Goal: Task Accomplishment & Management: Use online tool/utility

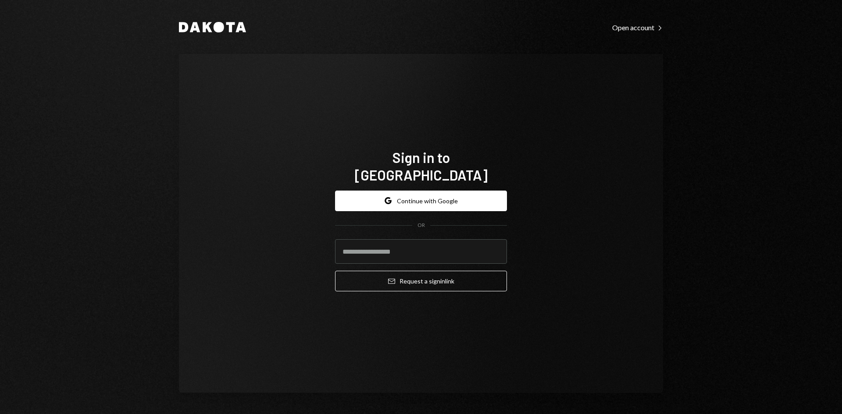
click at [0, 414] on com-1password-button at bounding box center [0, 414] width 0 height 0
click at [389, 246] on input "email" at bounding box center [421, 251] width 172 height 25
click at [378, 246] on input "email" at bounding box center [421, 251] width 172 height 25
type input "**********"
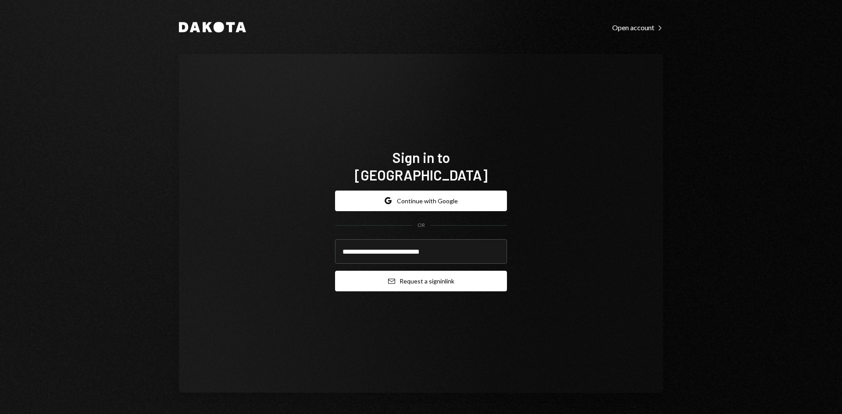
click at [409, 275] on button "Email Request a sign in link" at bounding box center [421, 281] width 172 height 21
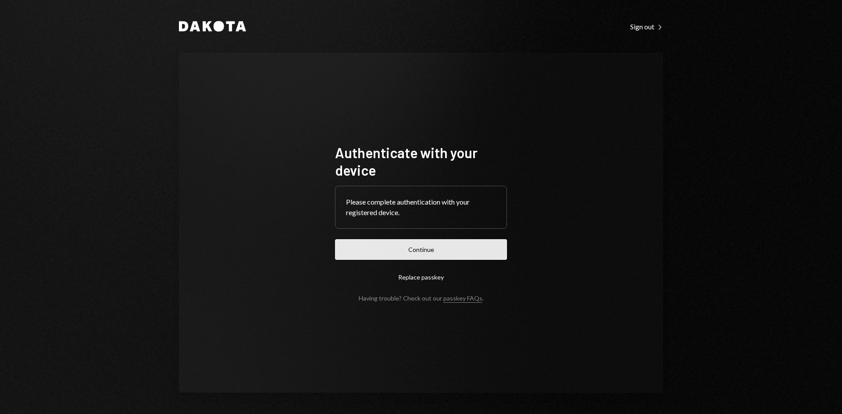
click at [392, 249] on button "Continue" at bounding box center [421, 249] width 172 height 21
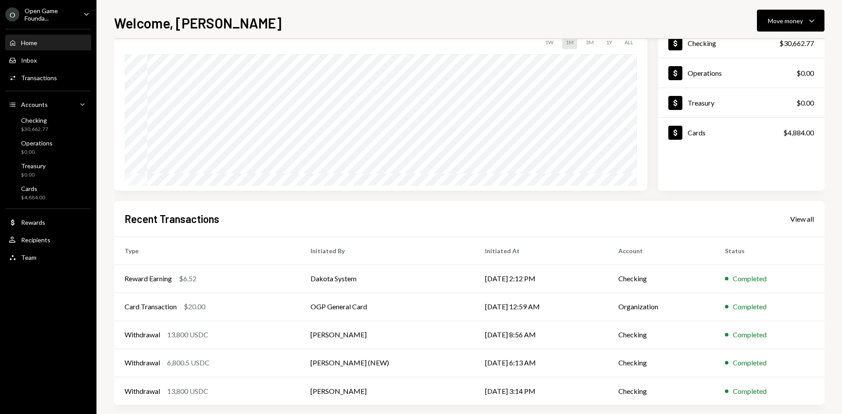
scroll to position [72, 0]
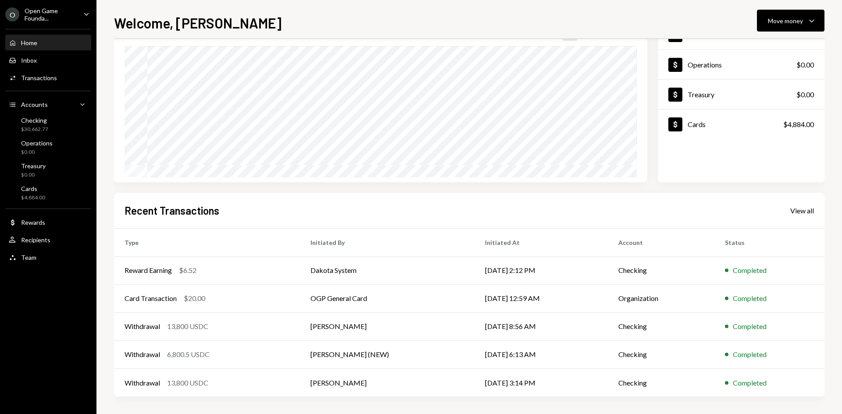
click at [87, 14] on icon "Caret Down" at bounding box center [87, 14] width 10 height 10
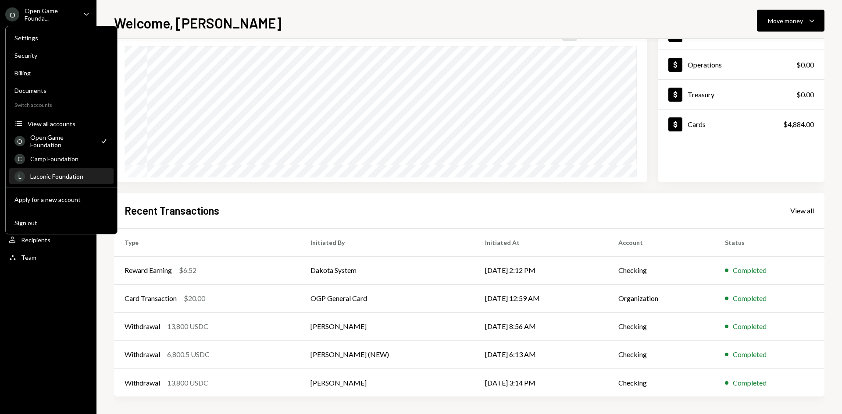
click at [55, 176] on div "Laconic Foundation" at bounding box center [69, 176] width 78 height 7
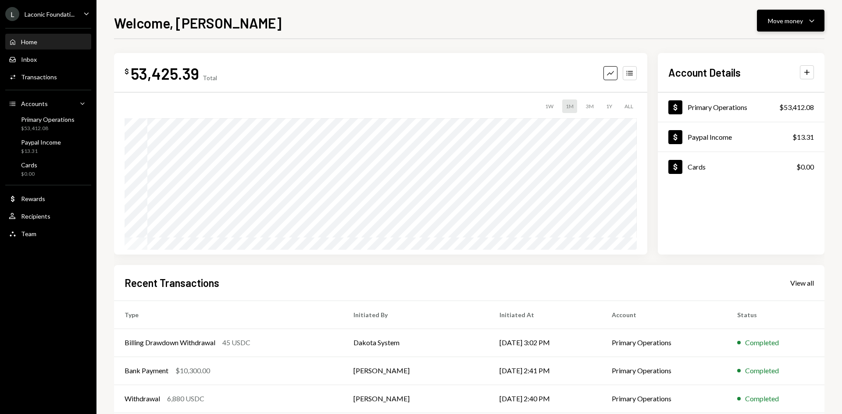
drag, startPoint x: 779, startPoint y: 20, endPoint x: 779, endPoint y: 27, distance: 6.6
click at [779, 20] on div "Move money" at bounding box center [785, 20] width 35 height 9
click at [760, 46] on div "Send" at bounding box center [783, 47] width 64 height 9
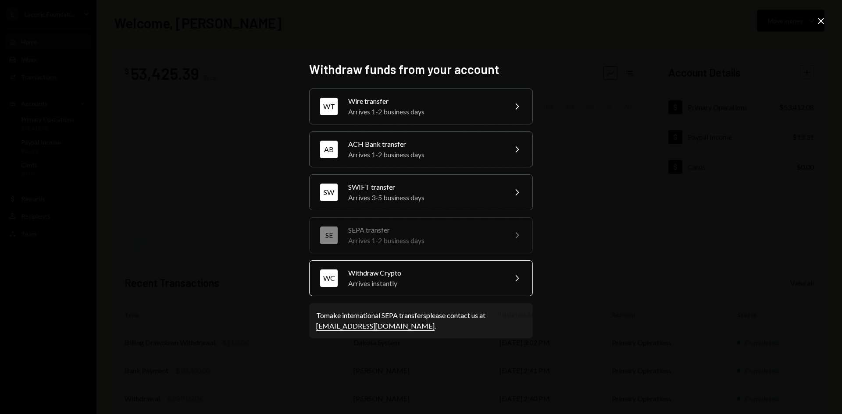
click at [393, 276] on div "Withdraw Crypto" at bounding box center [424, 273] width 153 height 11
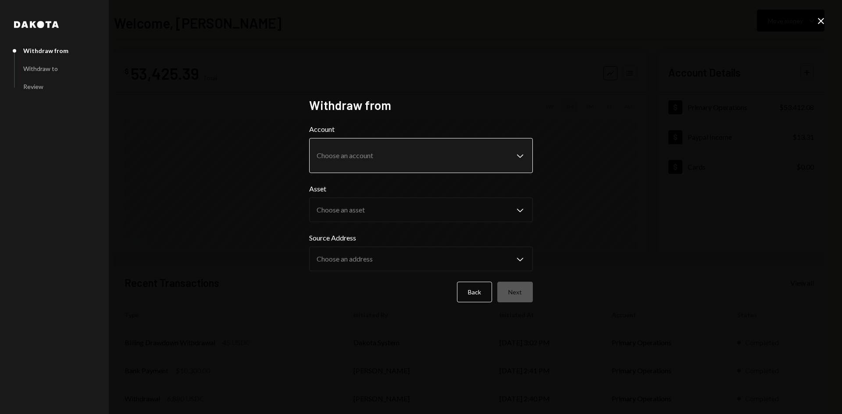
click at [407, 159] on body "L Laconic Foundati... Caret Down Home Home Inbox Inbox Activities Transactions …" at bounding box center [421, 207] width 842 height 414
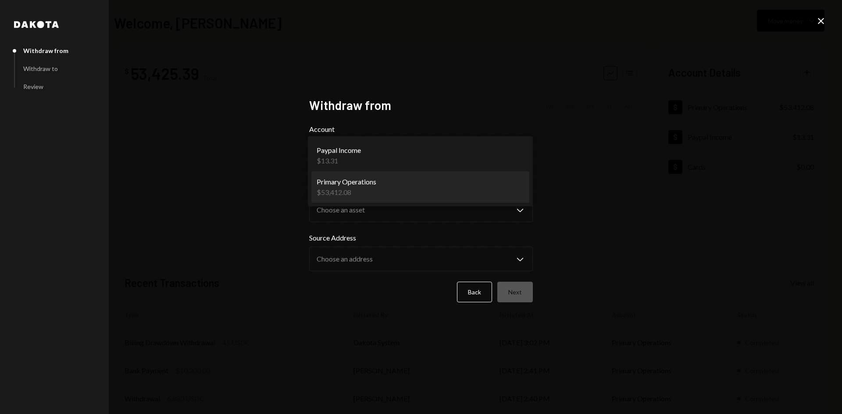
select select "**********"
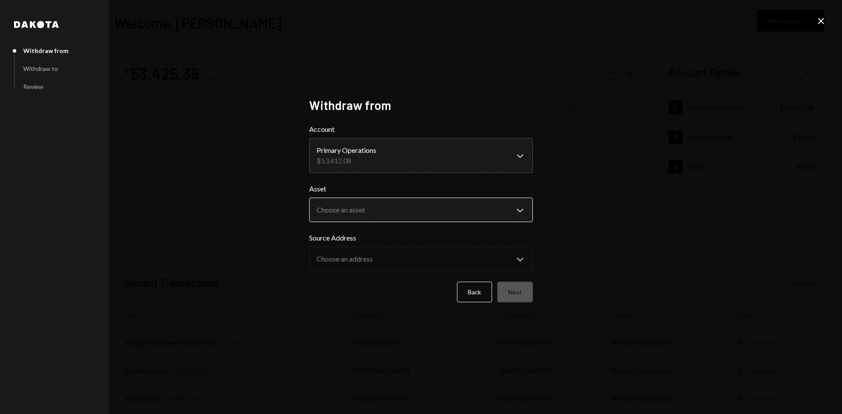
click at [384, 211] on body "L Laconic Foundati... Caret Down Home Home Inbox Inbox Activities Transactions …" at bounding box center [421, 207] width 842 height 414
select select "****"
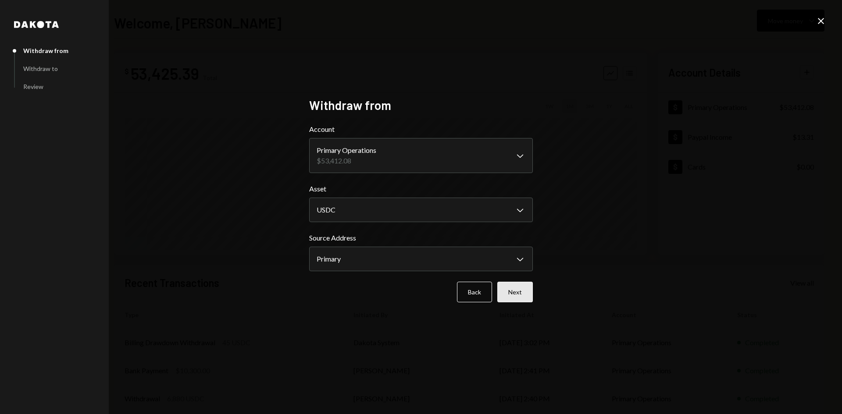
click at [512, 292] on button "Next" at bounding box center [515, 292] width 36 height 21
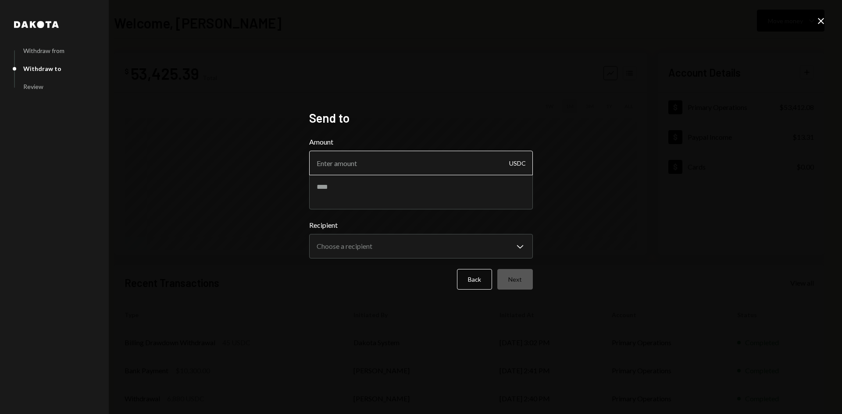
click at [366, 166] on input "Amount" at bounding box center [421, 163] width 224 height 25
click at [820, 20] on icon at bounding box center [821, 21] width 6 height 6
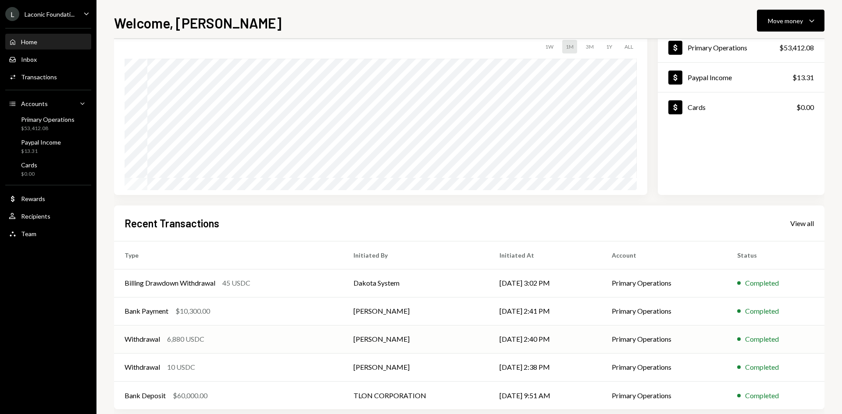
scroll to position [72, 0]
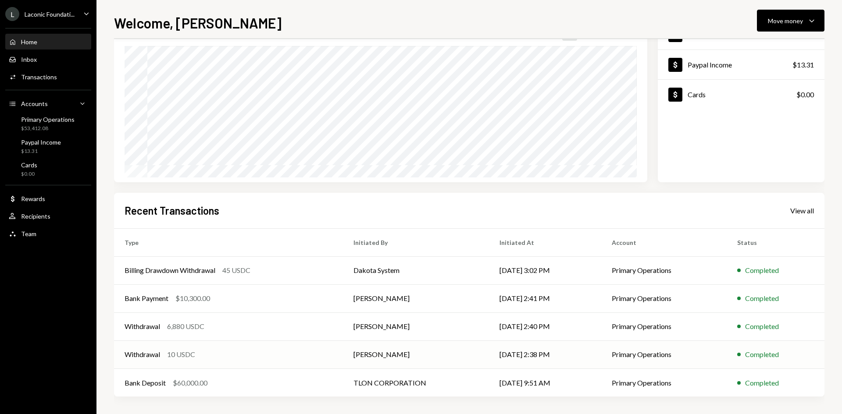
click at [197, 353] on div "Withdrawal 10 USDC" at bounding box center [228, 354] width 208 height 11
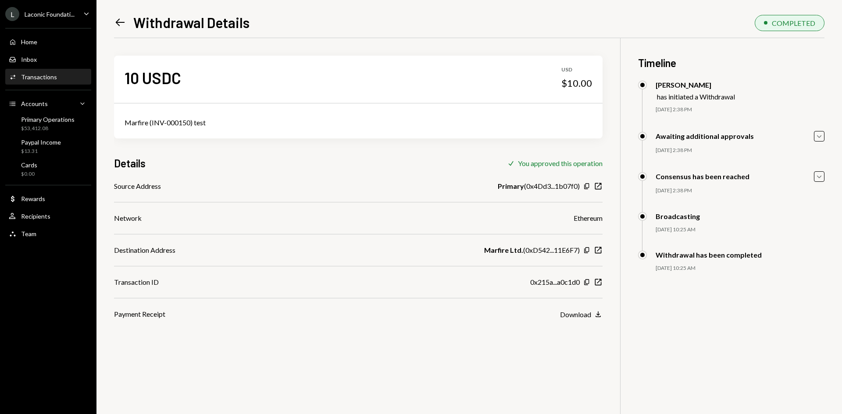
click at [122, 19] on icon "Left Arrow" at bounding box center [120, 22] width 12 height 12
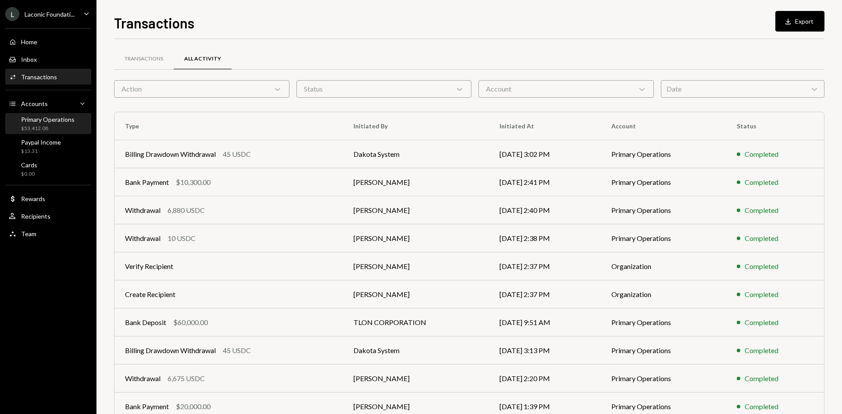
click at [50, 123] on div "Primary Operations" at bounding box center [47, 119] width 53 height 7
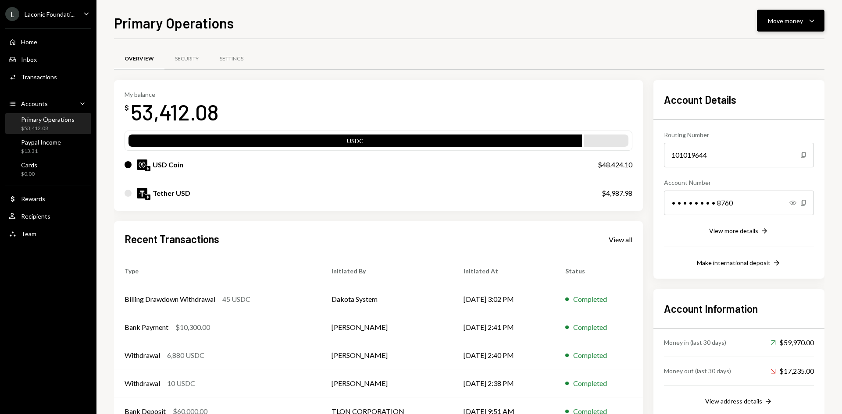
click at [775, 18] on div "Move money" at bounding box center [785, 20] width 35 height 9
click at [771, 50] on div "Send" at bounding box center [783, 47] width 64 height 9
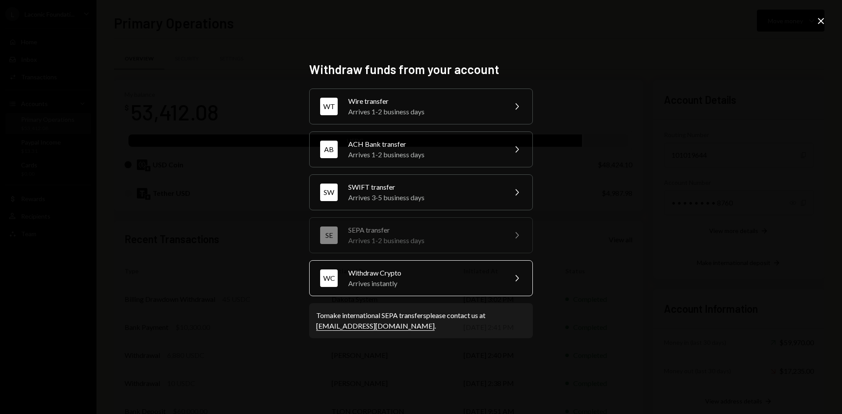
click at [433, 283] on div "Arrives instantly" at bounding box center [424, 283] width 153 height 11
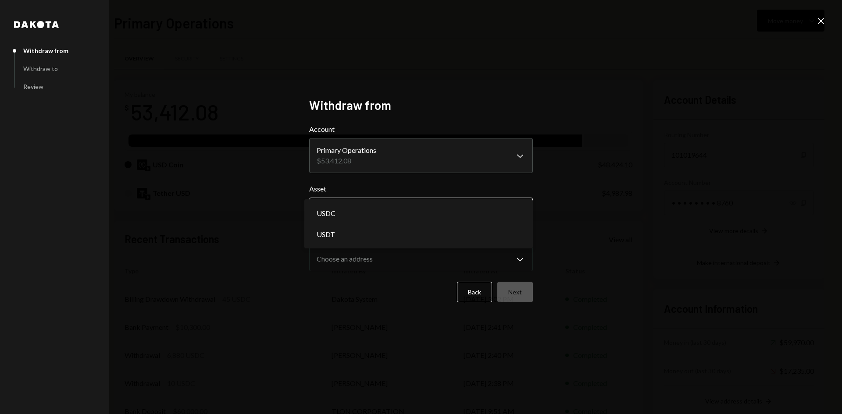
click at [416, 211] on body "L Laconic Foundati... Caret Down Home Home Inbox Inbox Activities Transactions …" at bounding box center [421, 207] width 842 height 414
select select "****"
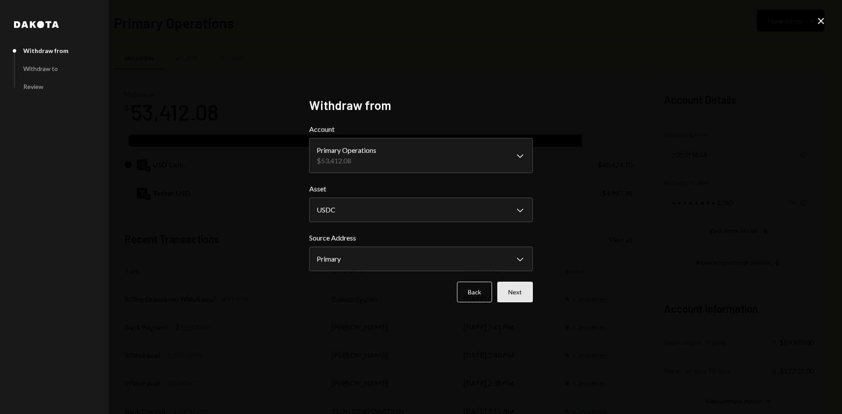
click at [512, 293] on button "Next" at bounding box center [515, 292] width 36 height 21
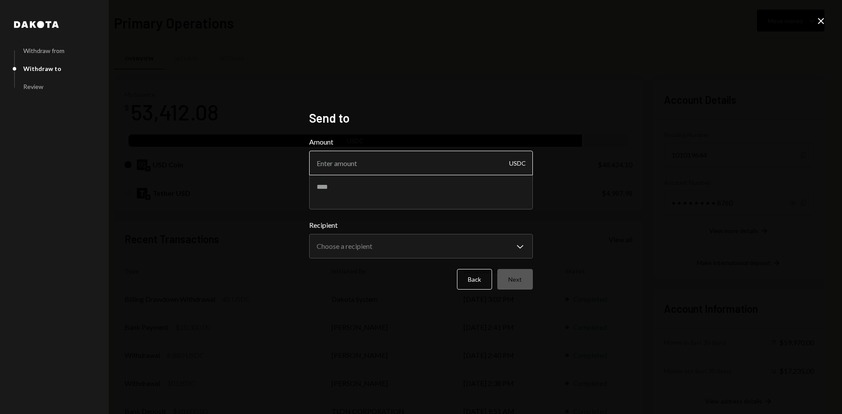
click at [352, 165] on input "Amount" at bounding box center [421, 163] width 224 height 25
click at [398, 158] on input "Amount" at bounding box center [421, 163] width 224 height 25
type input "2"
type input "31490"
click at [395, 194] on textarea at bounding box center [421, 191] width 224 height 35
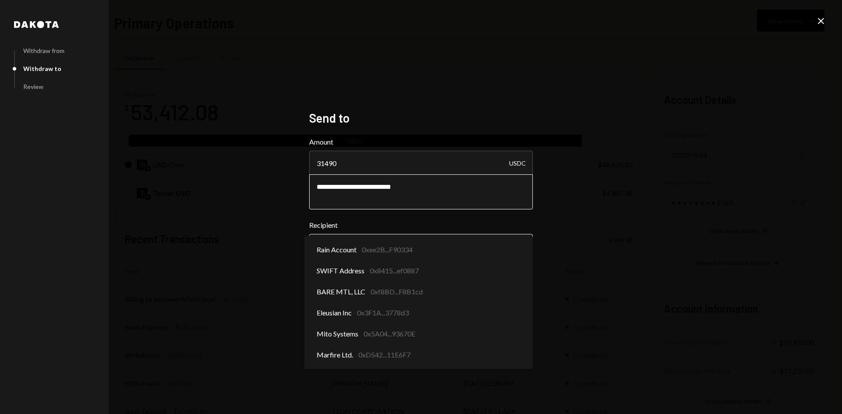
click at [369, 243] on body "L Laconic Foundati... Caret Down Home Home Inbox Inbox Activities Transactions …" at bounding box center [421, 207] width 842 height 414
type textarea "**********"
select select "**********"
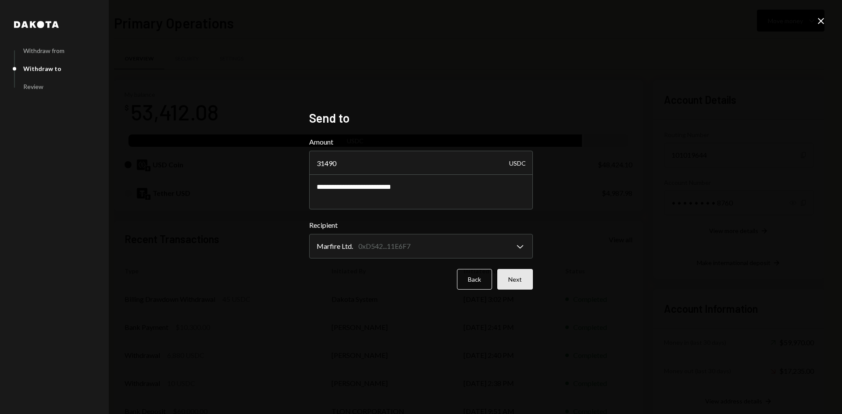
click at [508, 284] on button "Next" at bounding box center [515, 279] width 36 height 21
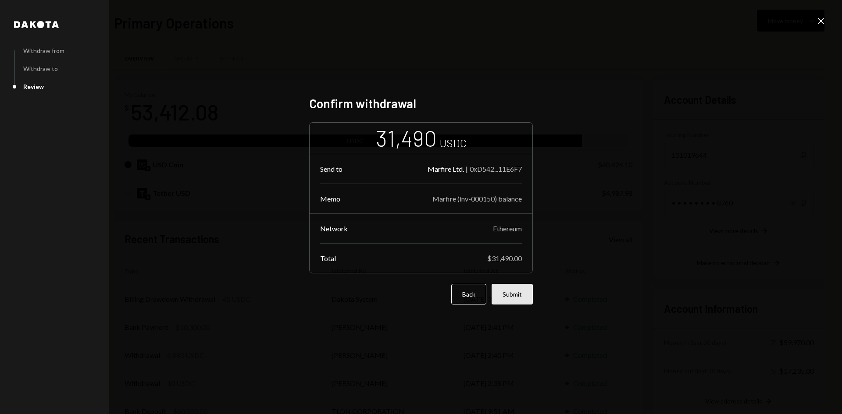
click at [523, 301] on button "Submit" at bounding box center [511, 294] width 41 height 21
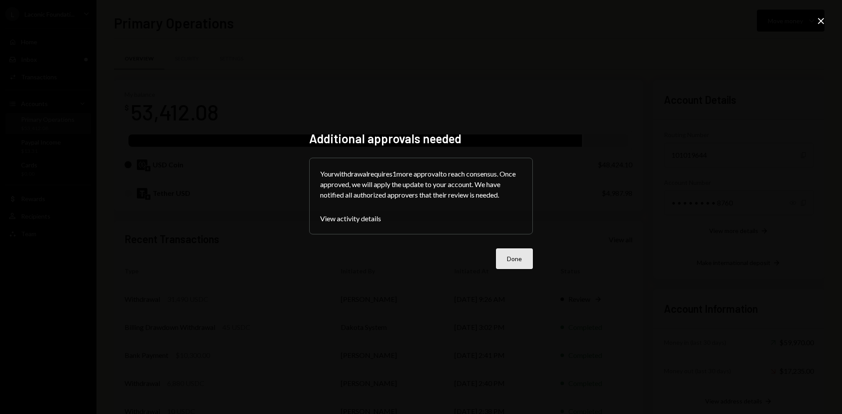
click at [512, 257] on button "Done" at bounding box center [514, 259] width 37 height 21
